Goal: Find specific page/section: Find specific page/section

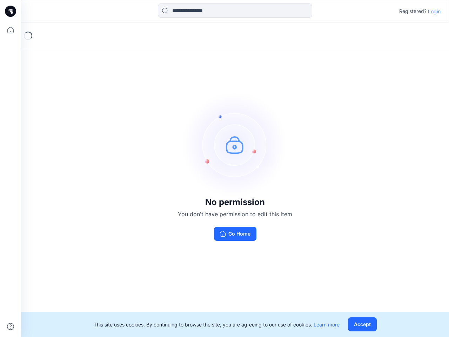
click at [225, 168] on img at bounding box center [234, 144] width 105 height 105
click at [11, 11] on icon at bounding box center [11, 11] width 3 height 0
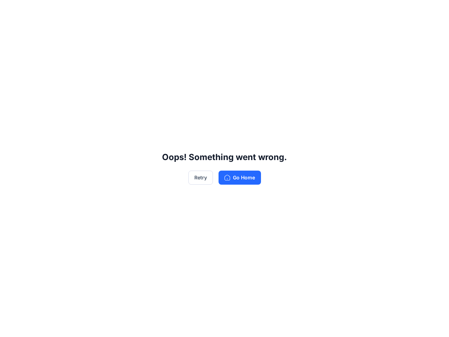
click at [11, 30] on div "Oops! Something went wrong. Retry Go Home" at bounding box center [224, 168] width 449 height 337
click at [11, 326] on div "Oops! Something went wrong. Retry Go Home" at bounding box center [224, 168] width 449 height 337
click at [235, 11] on div "Oops! Something went wrong. Retry Go Home" at bounding box center [224, 168] width 449 height 337
click at [434, 11] on div "Oops! Something went wrong. Retry Go Home" at bounding box center [224, 168] width 449 height 337
click at [364, 324] on div "Oops! Something went wrong. Retry Go Home" at bounding box center [224, 168] width 449 height 337
